Goal: Task Accomplishment & Management: Complete application form

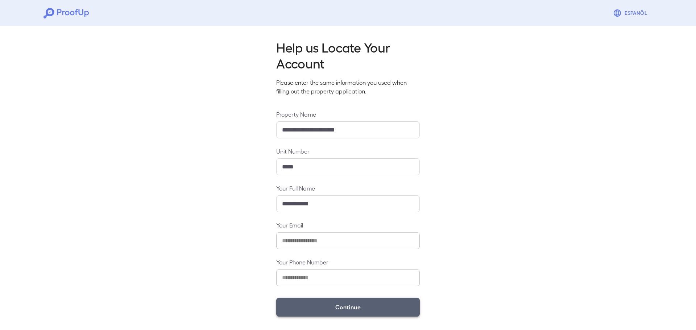
click at [349, 311] on button "Continue" at bounding box center [348, 307] width 144 height 19
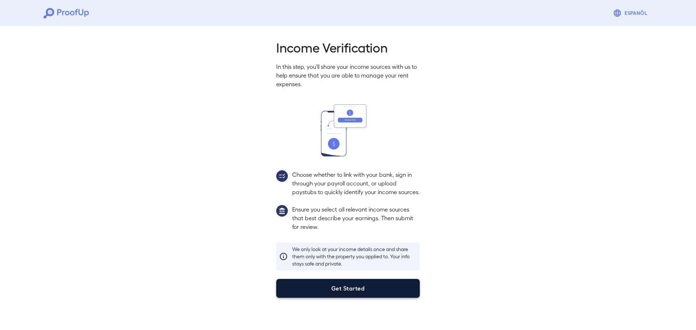
click at [349, 296] on button "Get Started" at bounding box center [348, 288] width 144 height 19
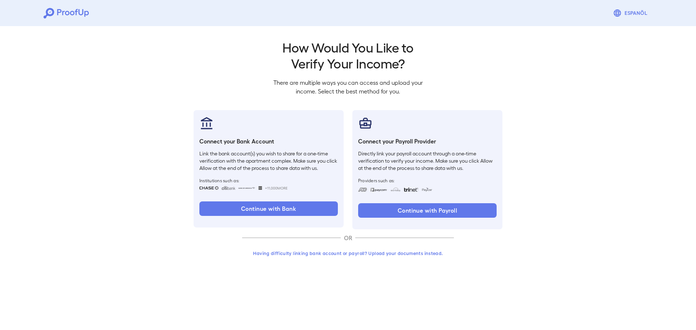
click at [328, 256] on button "Having difficulty linking bank account or payroll? Upload your documents instea…" at bounding box center [348, 253] width 212 height 13
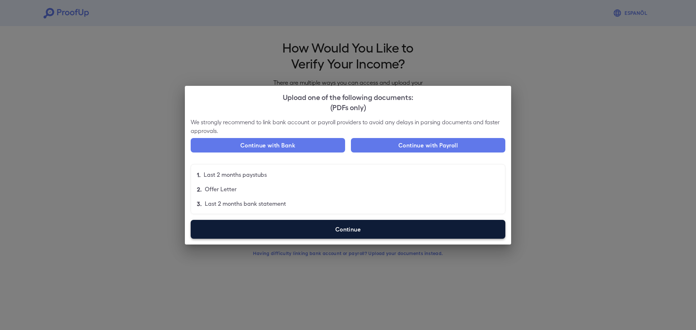
click at [348, 227] on label "Continue" at bounding box center [348, 229] width 315 height 19
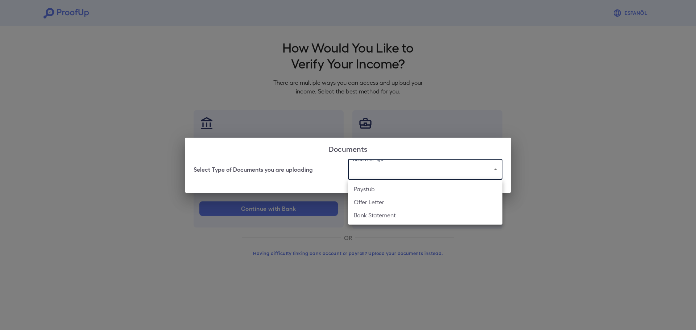
click at [431, 171] on body "Espanõl Go back How Would You Like to Verify Your Income? There are multiple wa…" at bounding box center [348, 138] width 696 height 277
click at [404, 207] on li "Offer Letter" at bounding box center [425, 202] width 155 height 13
type input "**********"
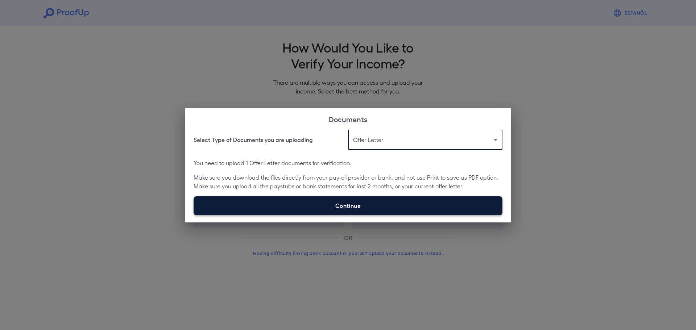
click at [354, 211] on label "Continue" at bounding box center [348, 206] width 309 height 19
click at [194, 215] on input "Continue" at bounding box center [194, 215] width 0 height 0
type input "**********"
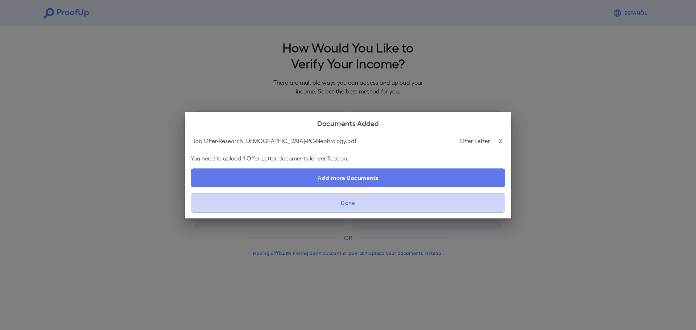
click at [381, 198] on button "Done" at bounding box center [348, 203] width 315 height 20
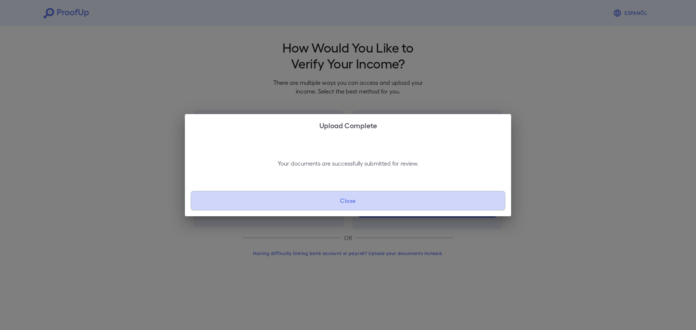
click at [369, 204] on button "Close" at bounding box center [348, 201] width 315 height 20
